Goal: Information Seeking & Learning: Learn about a topic

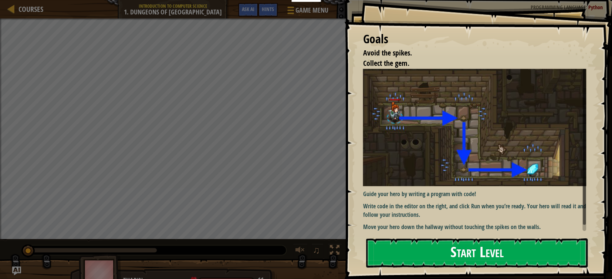
click at [485, 253] on button "Start Level" at bounding box center [476, 252] width 221 height 29
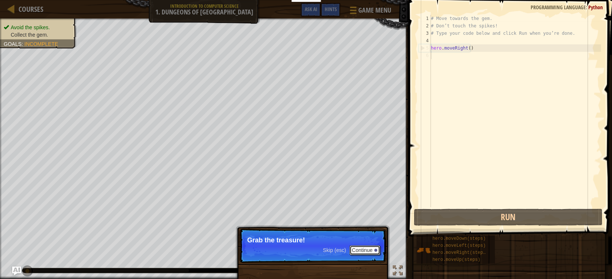
click at [371, 248] on button "Continue" at bounding box center [364, 250] width 31 height 10
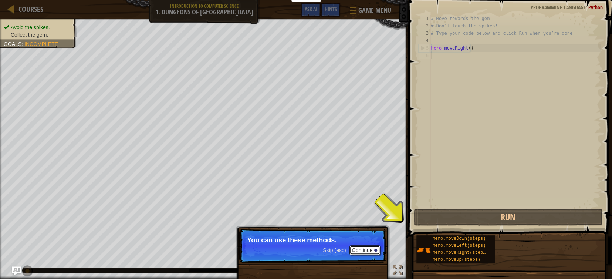
click at [369, 251] on button "Continue" at bounding box center [364, 250] width 31 height 10
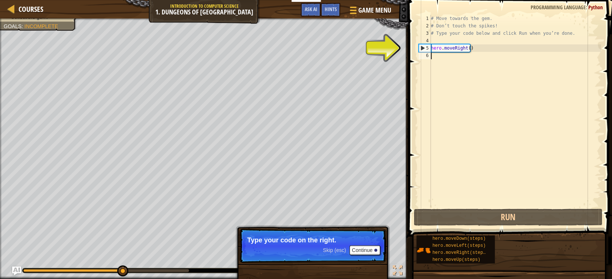
click at [363, 245] on p "Skip (esc) Continue Type your code on the right." at bounding box center [312, 245] width 147 height 34
click at [360, 248] on button "Continue" at bounding box center [364, 250] width 31 height 10
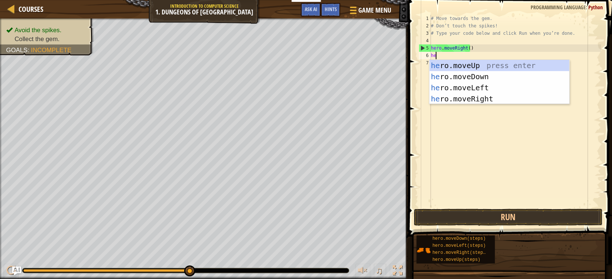
type textarea "her"
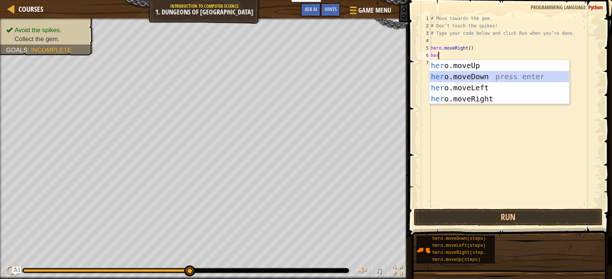
click at [462, 73] on div "her o.moveUp press enter her o.moveDown press enter her o.moveLeft press enter …" at bounding box center [499, 93] width 140 height 67
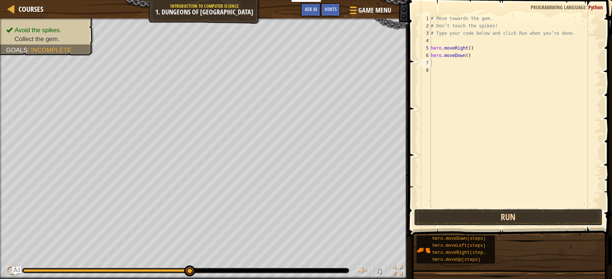
click at [467, 211] on button "Run" at bounding box center [508, 217] width 189 height 17
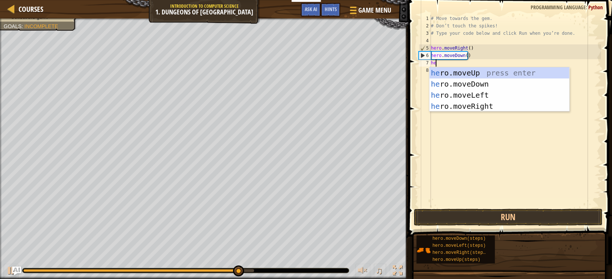
type textarea "her"
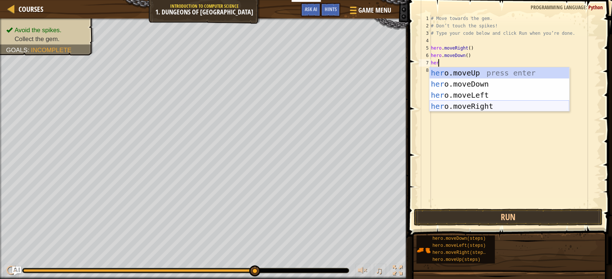
click at [491, 105] on div "her o.moveUp press enter her o.moveDown press enter her o.moveLeft press enter …" at bounding box center [499, 100] width 140 height 67
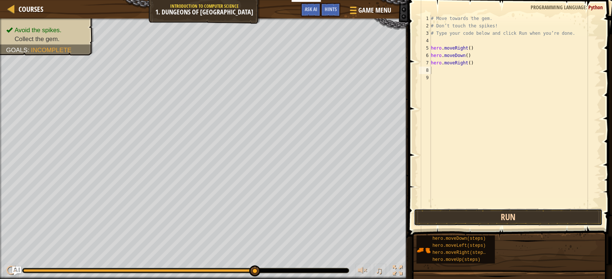
click at [512, 216] on button "Run" at bounding box center [508, 217] width 189 height 17
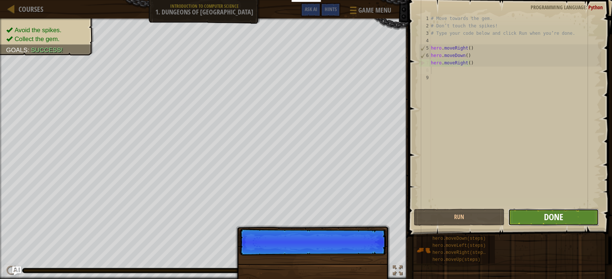
click at [544, 220] on span "Done" at bounding box center [553, 217] width 19 height 12
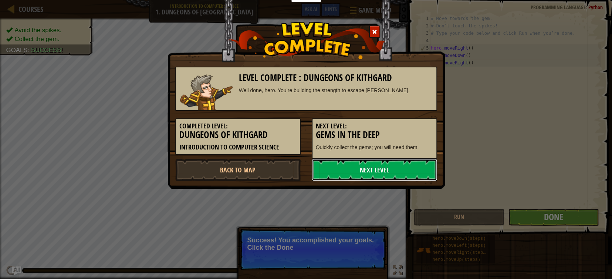
click at [360, 167] on link "Next Level" at bounding box center [374, 170] width 125 height 22
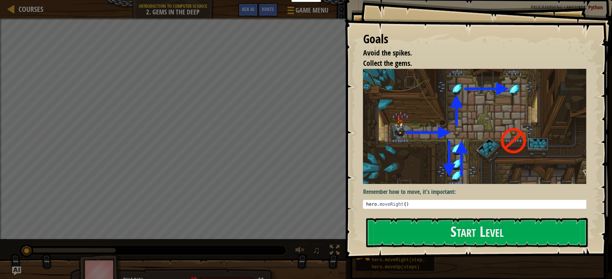
click at [495, 130] on div "Goals Avoid the spikes. Collect the gems. Remember how to move, it's important:…" at bounding box center [478, 129] width 268 height 258
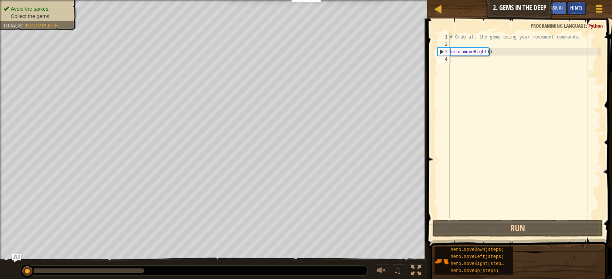
click at [578, 6] on span "Hints" at bounding box center [576, 7] width 12 height 7
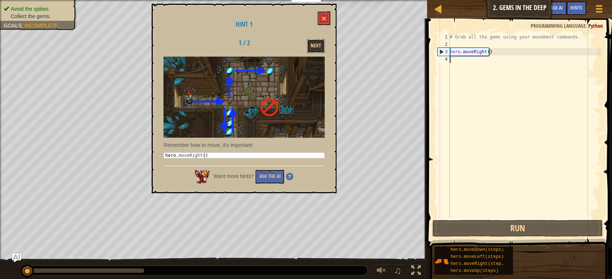
click at [317, 45] on button "Next" at bounding box center [316, 46] width 18 height 14
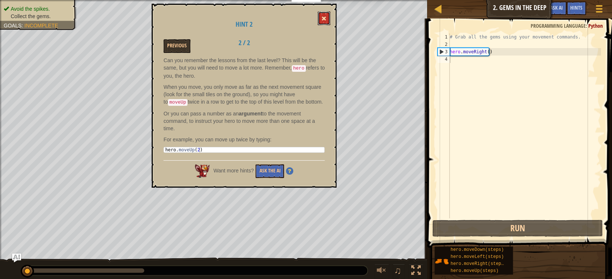
click at [321, 14] on button at bounding box center [324, 18] width 13 height 14
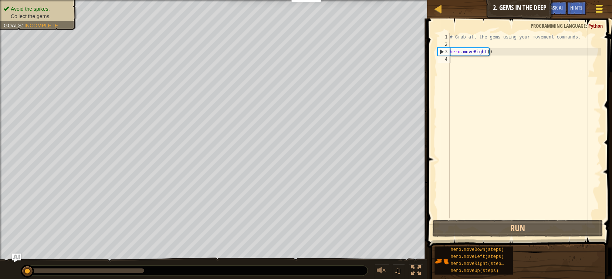
click at [594, 4] on div at bounding box center [599, 8] width 10 height 11
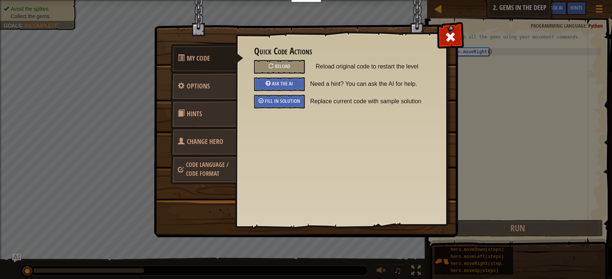
click at [211, 110] on link "Hints" at bounding box center [203, 113] width 66 height 29
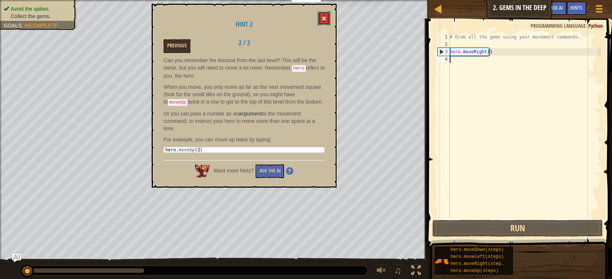
click at [327, 15] on button at bounding box center [324, 18] width 13 height 14
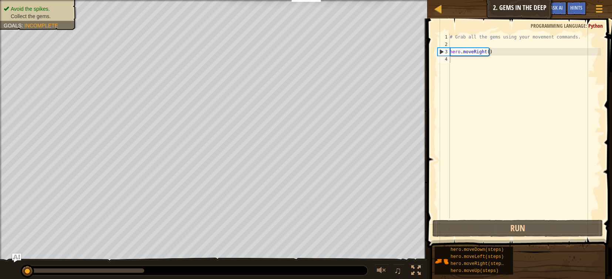
click at [598, 1] on div "Courses Introduction to Computer Science 2. Gems in the Deep Game Menu Done Hin…" at bounding box center [519, 9] width 185 height 18
click at [599, 8] on span at bounding box center [599, 8] width 7 height 1
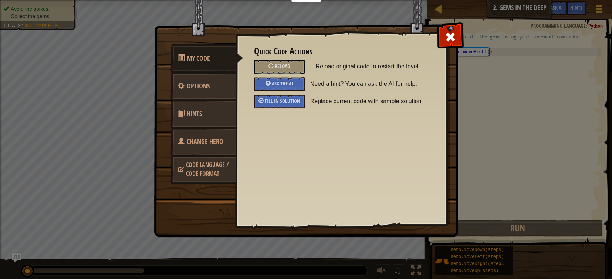
click at [206, 151] on link "Change Hero" at bounding box center [203, 141] width 66 height 29
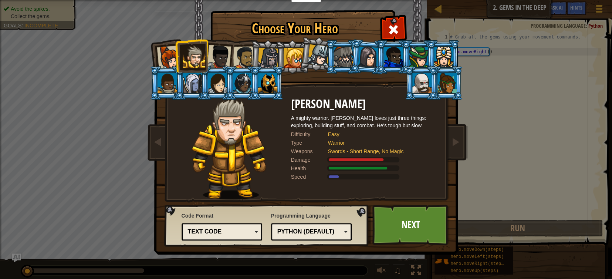
click at [226, 231] on div "Text code" at bounding box center [220, 231] width 64 height 9
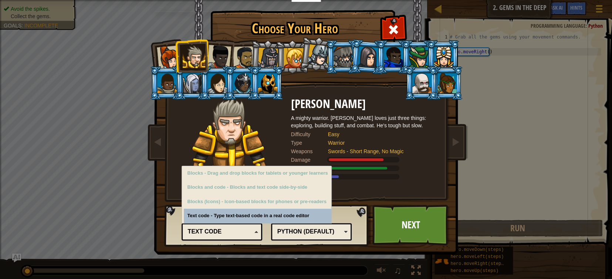
click at [226, 231] on div "Text code" at bounding box center [220, 231] width 64 height 9
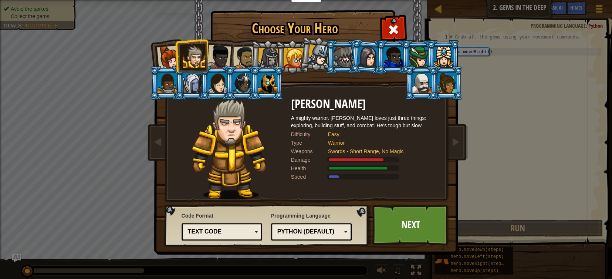
click at [306, 225] on div "Python (Default) JavaScript Lua C++ Java (Experimental) Python (Default)" at bounding box center [311, 231] width 81 height 17
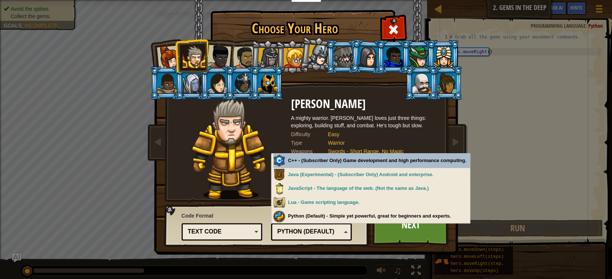
click at [305, 226] on div "Python (Default)" at bounding box center [311, 231] width 71 height 11
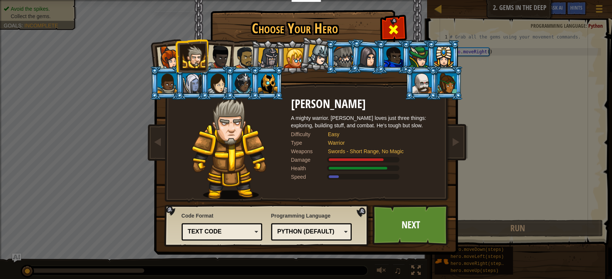
click at [400, 29] on div at bounding box center [393, 28] width 23 height 23
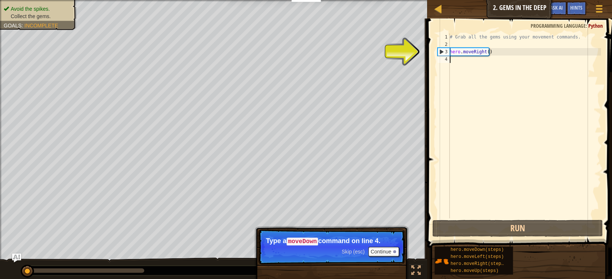
scroll to position [3, 0]
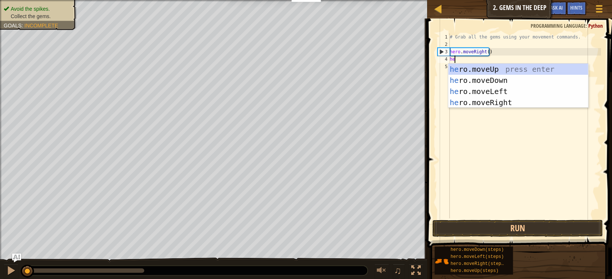
type textarea "her"
click at [489, 86] on div "her o.moveUp press enter her o.moveDown press enter her o.moveLeft press enter …" at bounding box center [518, 97] width 140 height 67
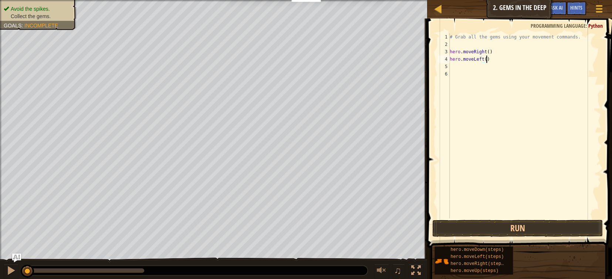
click at [490, 61] on div "# Grab all the gems using your movement commands. hero . moveRight ( ) hero . m…" at bounding box center [524, 133] width 153 height 200
click at [521, 228] on button "Run" at bounding box center [517, 228] width 171 height 17
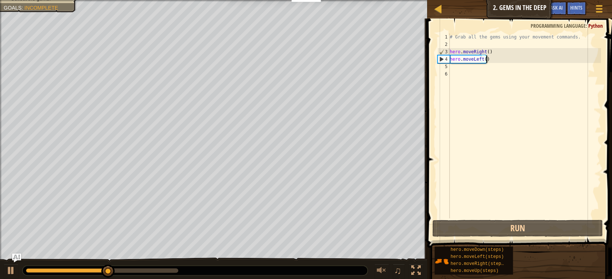
click at [499, 58] on div "# Grab all the gems using your movement commands. hero . moveRight ( ) hero . m…" at bounding box center [524, 133] width 153 height 200
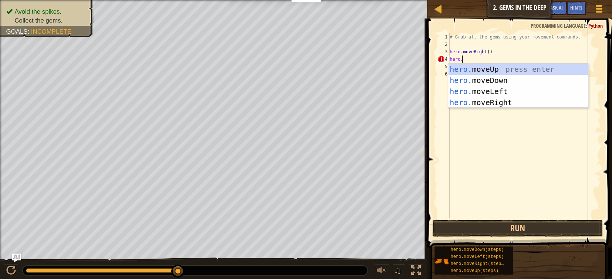
type textarea "hero.m"
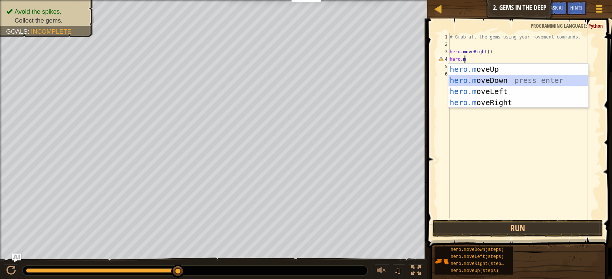
click at [482, 80] on div "hero.m oveUp press enter hero.m oveDown press enter hero.m oveLeft press enter …" at bounding box center [518, 97] width 140 height 67
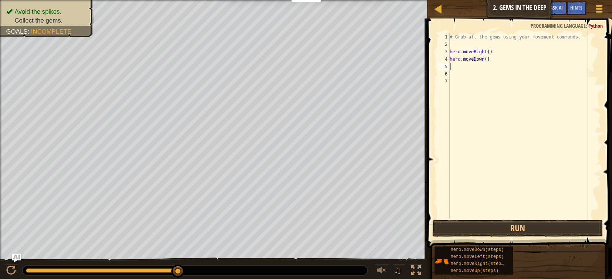
click at [466, 66] on div "# Grab all the gems using your movement commands. hero . moveRight ( ) hero . m…" at bounding box center [524, 133] width 153 height 200
click at [505, 224] on button "Run" at bounding box center [517, 228] width 171 height 17
